Goal: Information Seeking & Learning: Learn about a topic

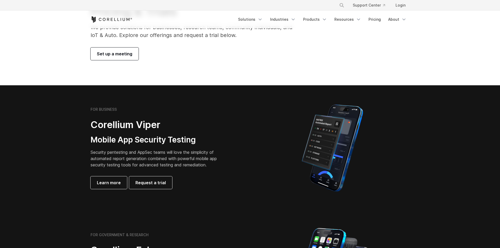
drag, startPoint x: 218, startPoint y: 148, endPoint x: 234, endPoint y: 179, distance: 34.9
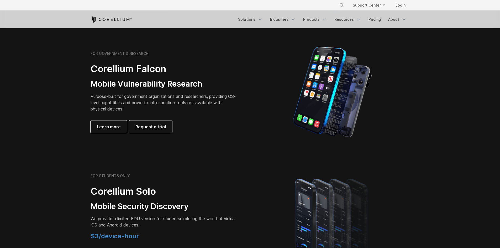
drag, startPoint x: 228, startPoint y: 186, endPoint x: 206, endPoint y: 167, distance: 28.3
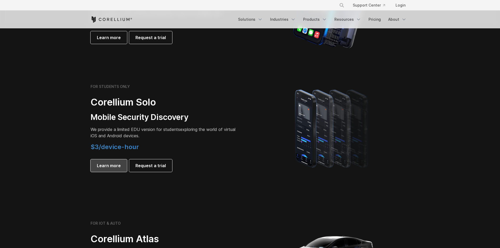
click at [111, 162] on link "Learn more" at bounding box center [109, 165] width 36 height 13
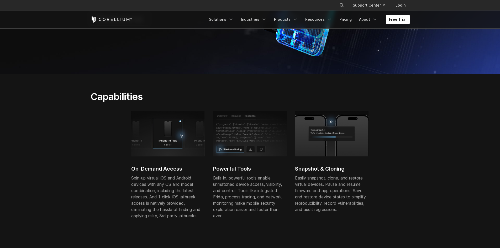
drag, startPoint x: 189, startPoint y: 178, endPoint x: 189, endPoint y: 183, distance: 4.7
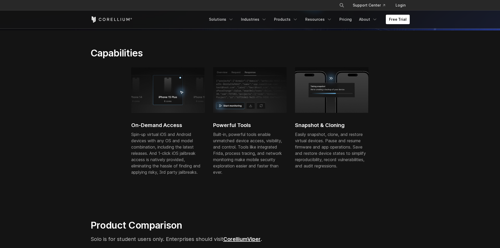
drag, startPoint x: 166, startPoint y: 117, endPoint x: 139, endPoint y: 112, distance: 27.4
click at [139, 112] on div "On-Demand Access Spin-up virtual iOS and Android devices with any OS and model …" at bounding box center [167, 126] width 73 height 119
drag, startPoint x: 158, startPoint y: 103, endPoint x: 204, endPoint y: 106, distance: 45.8
click at [204, 106] on img at bounding box center [167, 90] width 73 height 46
drag, startPoint x: 204, startPoint y: 106, endPoint x: 144, endPoint y: 101, distance: 60.3
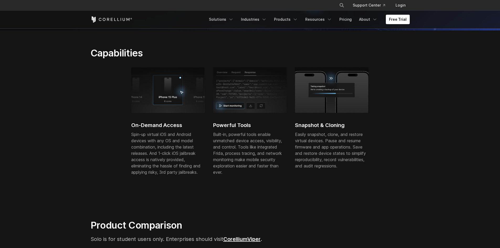
click at [144, 101] on img at bounding box center [167, 90] width 73 height 46
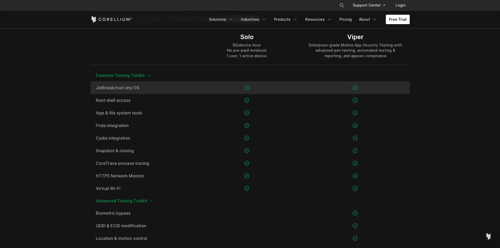
scroll to position [379, 0]
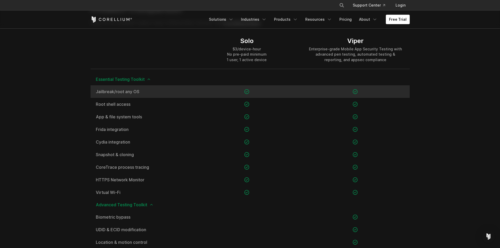
drag, startPoint x: 151, startPoint y: 112, endPoint x: 170, endPoint y: 95, distance: 26.2
click at [127, 92] on span "Jailbreak/root any OS" at bounding box center [142, 91] width 92 height 4
